Goal: Check status

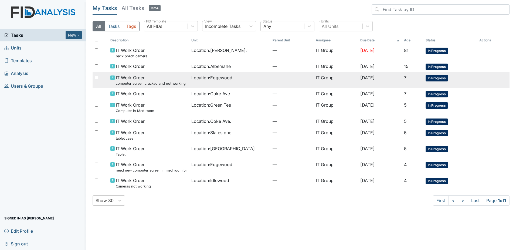
click at [208, 79] on span "Location : [GEOGRAPHIC_DATA]" at bounding box center [211, 77] width 41 height 6
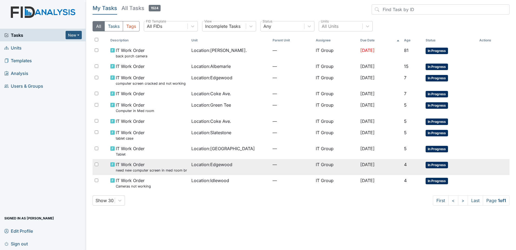
click at [212, 168] on td "Location : [GEOGRAPHIC_DATA]" at bounding box center [229, 167] width 81 height 16
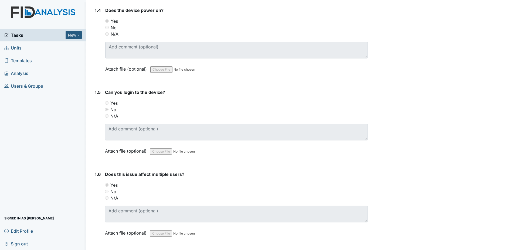
scroll to position [353, 0]
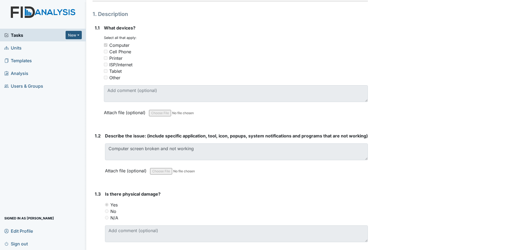
scroll to position [81, 0]
